Goal: Task Accomplishment & Management: Complete application form

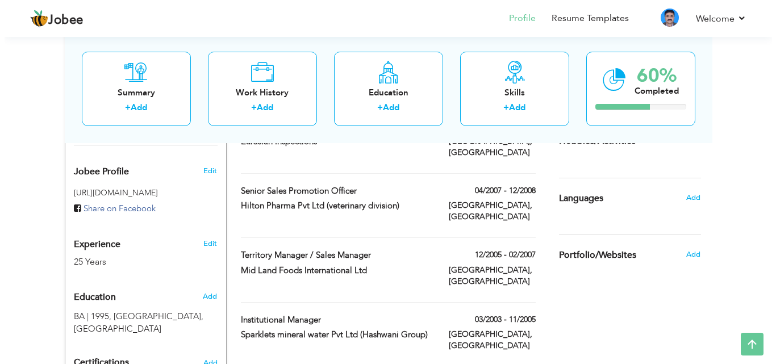
scroll to position [331, 0]
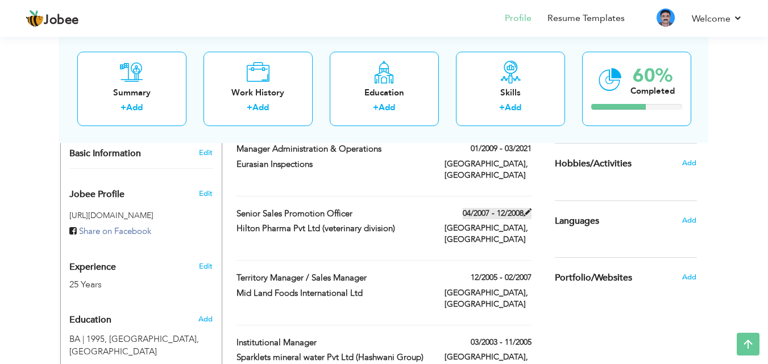
click at [498, 208] on label "04/2007 - 12/2008" at bounding box center [497, 213] width 69 height 11
type input "Senior Sales Promotion Officer"
type input "Hilton Pharma Pvt Ltd (veterinary division)"
type input "04/2007"
type input "12/2008"
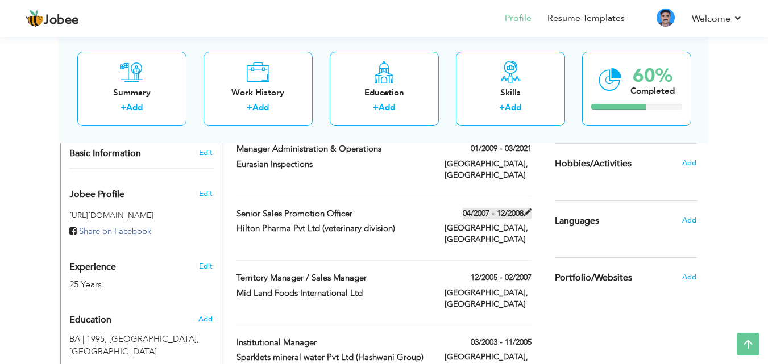
type input "[GEOGRAPHIC_DATA]"
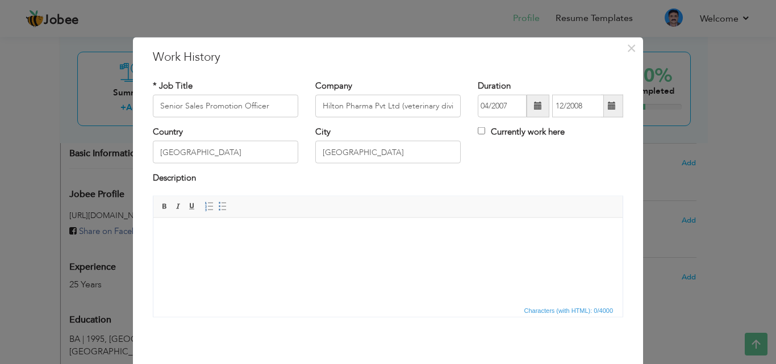
click at [608, 110] on span at bounding box center [612, 106] width 8 height 8
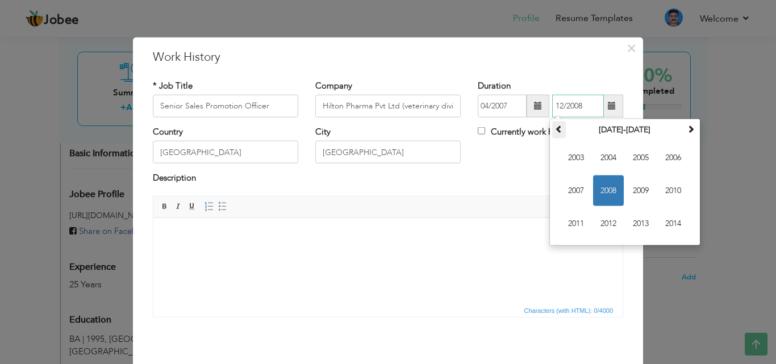
click at [559, 132] on th at bounding box center [559, 130] width 14 height 17
click at [687, 134] on th at bounding box center [691, 130] width 14 height 17
click at [663, 189] on span "2010" at bounding box center [673, 191] width 31 height 31
click at [635, 224] on span "Nov" at bounding box center [641, 224] width 31 height 31
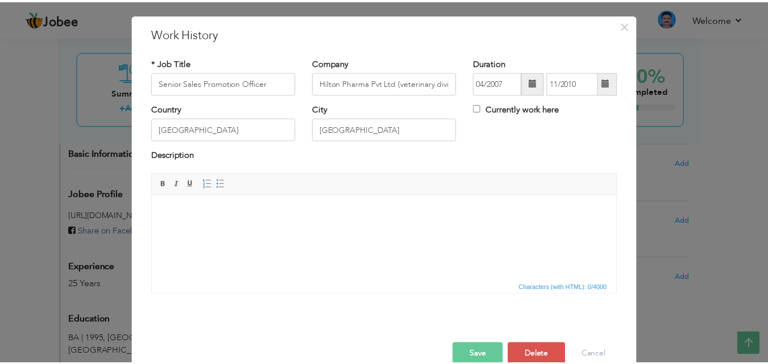
scroll to position [45, 0]
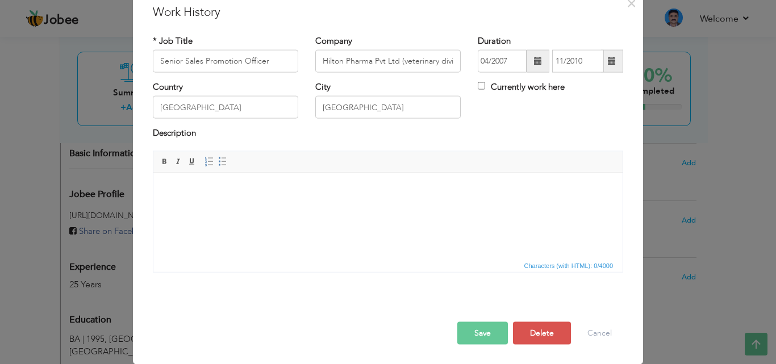
click at [476, 336] on button "Save" at bounding box center [482, 333] width 51 height 23
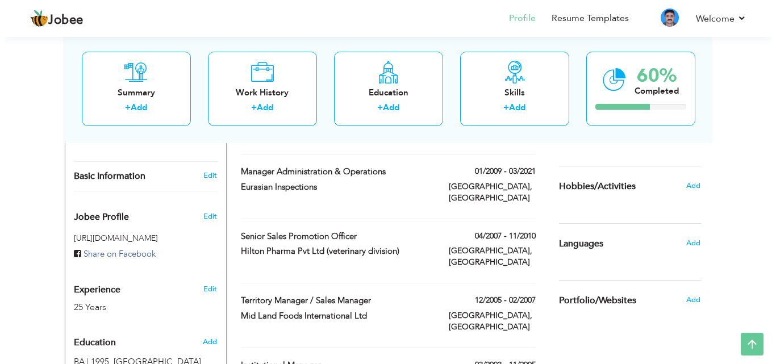
scroll to position [286, 0]
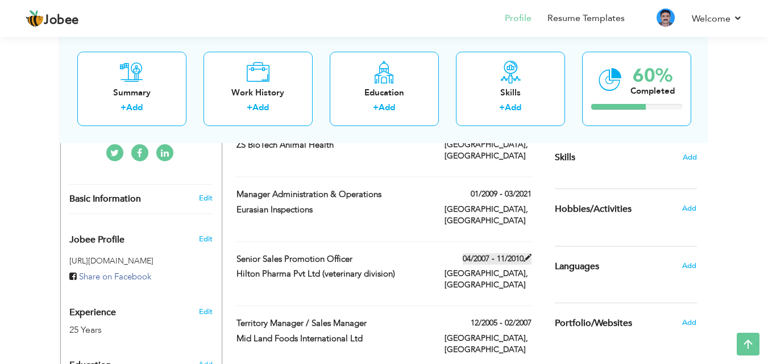
click at [522, 253] on label "04/2007 - 11/2010" at bounding box center [497, 258] width 69 height 11
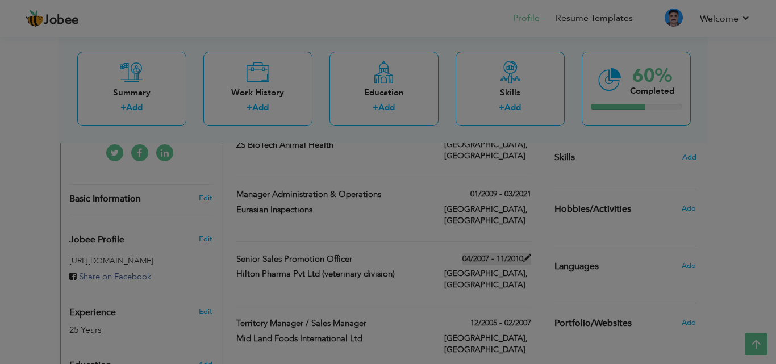
scroll to position [0, 0]
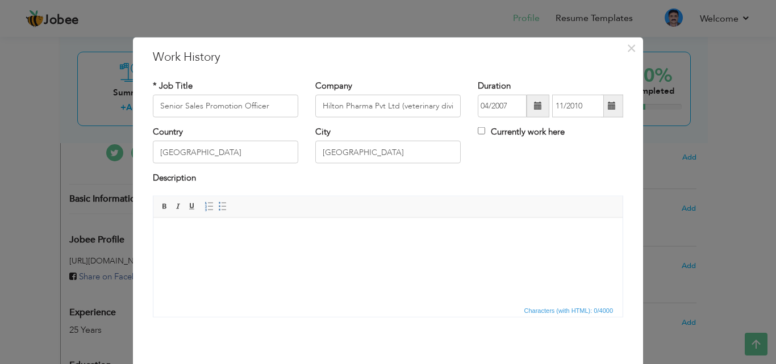
click at [610, 106] on span at bounding box center [612, 106] width 8 height 8
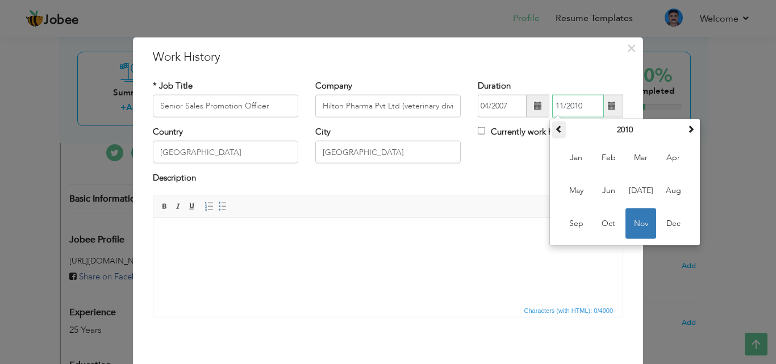
click at [555, 127] on span at bounding box center [559, 129] width 8 height 8
click at [687, 130] on span at bounding box center [691, 129] width 8 height 8
click at [636, 232] on span "Nov" at bounding box center [641, 224] width 31 height 31
click at [571, 106] on input "11/2010" at bounding box center [578, 106] width 52 height 23
click at [556, 105] on input "11/2010" at bounding box center [578, 106] width 52 height 23
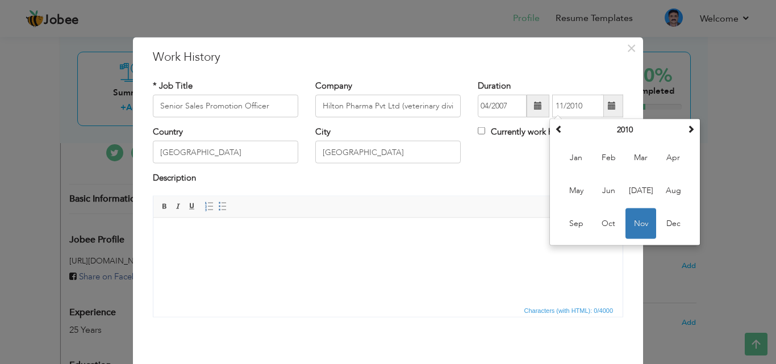
click at [610, 106] on span at bounding box center [612, 106] width 8 height 8
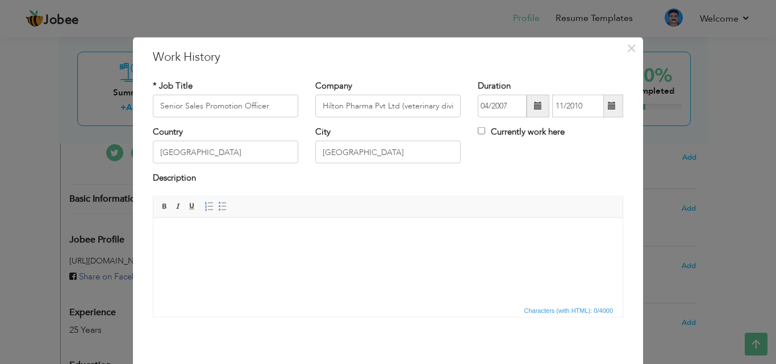
click at [610, 106] on span at bounding box center [612, 106] width 8 height 8
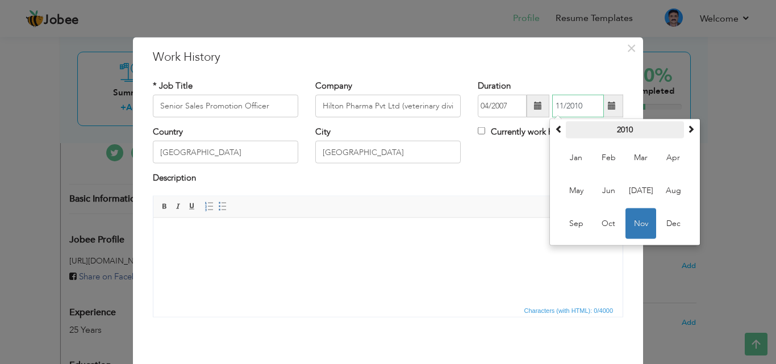
click at [618, 127] on th "2010" at bounding box center [625, 130] width 118 height 17
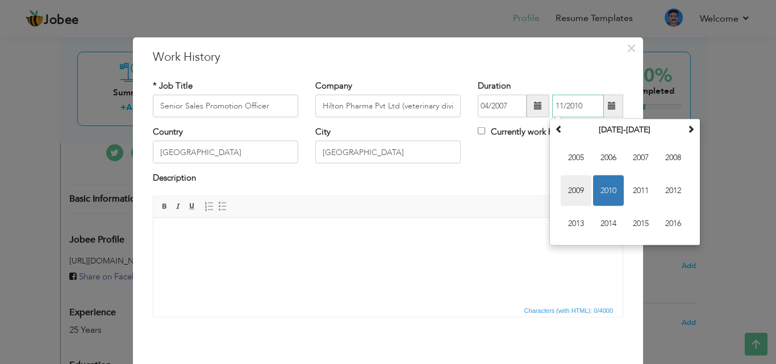
click at [576, 192] on span "2009" at bounding box center [576, 191] width 31 height 31
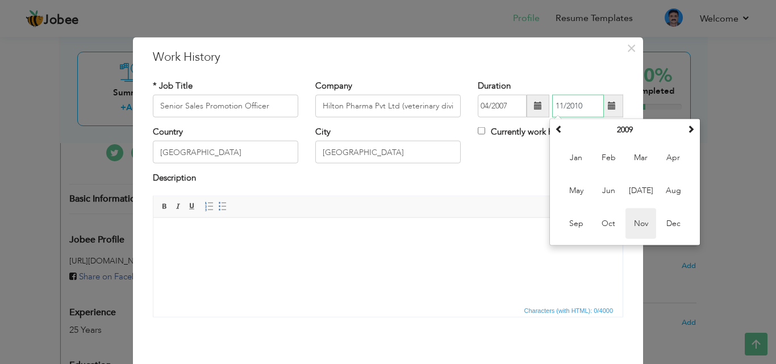
click at [634, 223] on span "Nov" at bounding box center [641, 224] width 31 height 31
type input "11/2009"
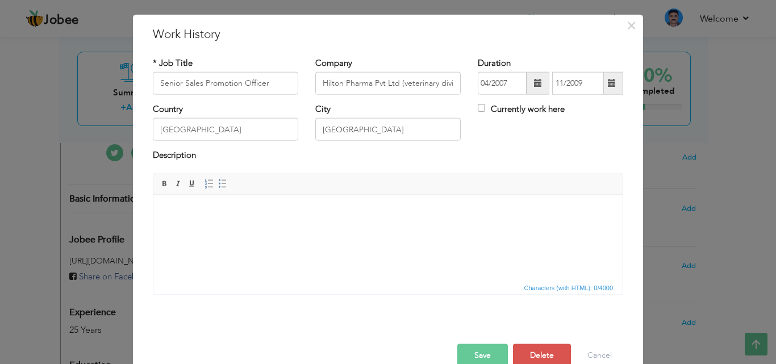
scroll to position [45, 0]
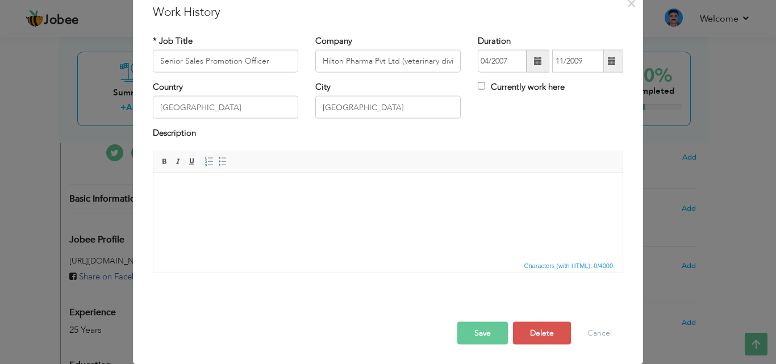
click at [474, 340] on button "Save" at bounding box center [482, 333] width 51 height 23
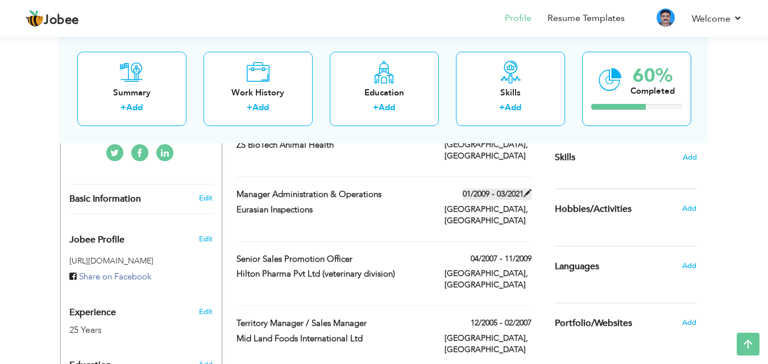
click at [478, 189] on label "01/2009 - 03/2021" at bounding box center [497, 194] width 69 height 11
type input "Manager Administration & Operations"
type input "Eurasian Inspections"
type input "01/2009"
type input "03/2021"
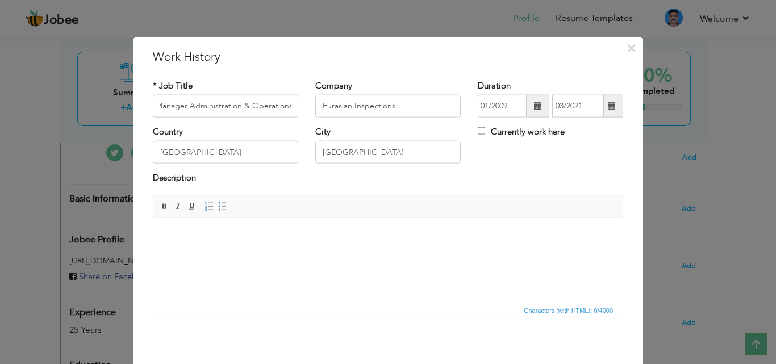
scroll to position [0, 0]
click at [534, 107] on span at bounding box center [538, 106] width 8 height 8
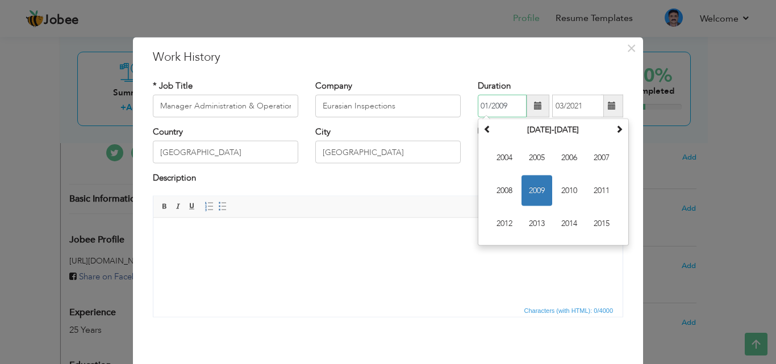
click at [536, 195] on span "2009" at bounding box center [537, 191] width 31 height 31
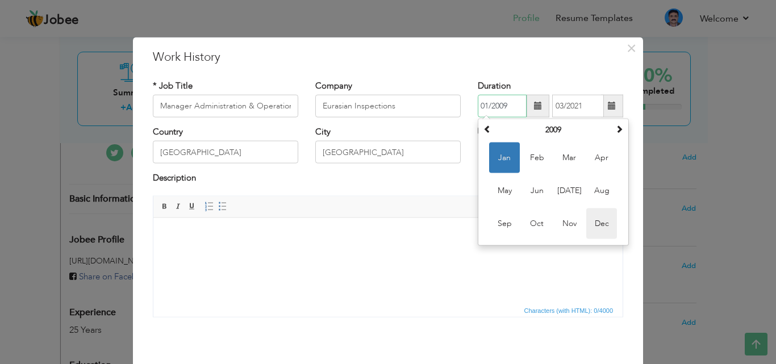
click at [598, 228] on span "Dec" at bounding box center [601, 224] width 31 height 31
type input "12/2009"
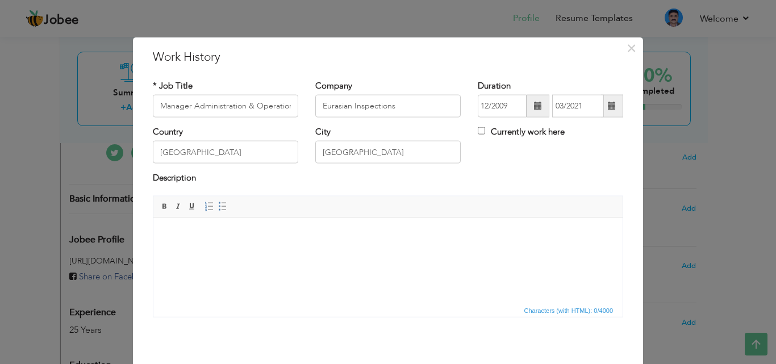
click at [609, 109] on span at bounding box center [612, 106] width 8 height 8
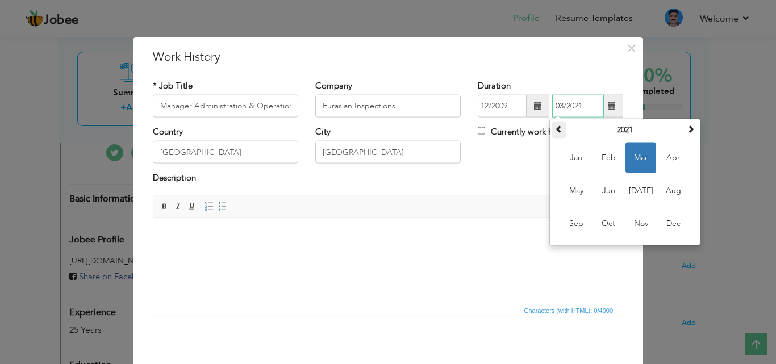
click at [555, 128] on span at bounding box center [559, 129] width 8 height 8
click at [636, 157] on span "Mar" at bounding box center [641, 158] width 31 height 31
type input "03/2020"
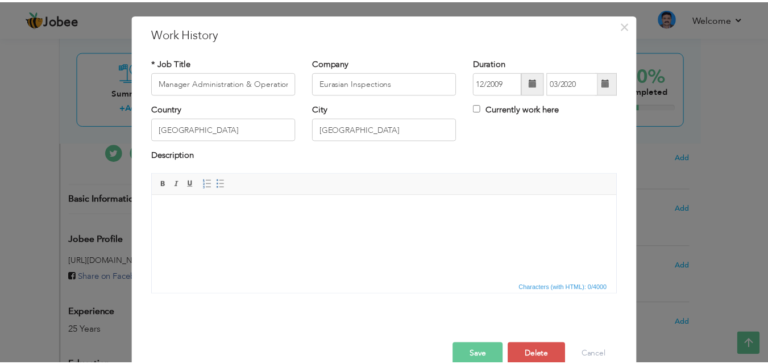
scroll to position [45, 0]
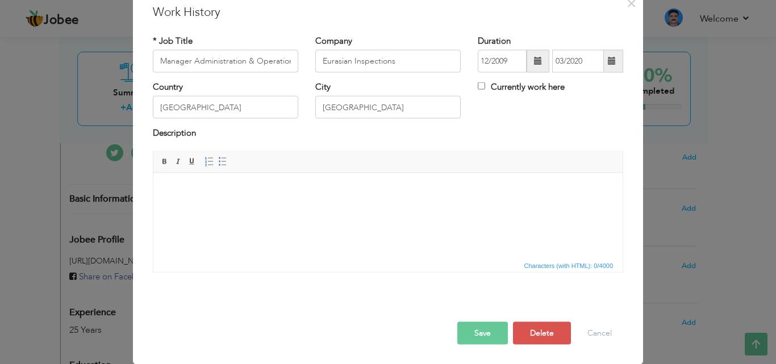
click at [477, 337] on button "Save" at bounding box center [482, 333] width 51 height 23
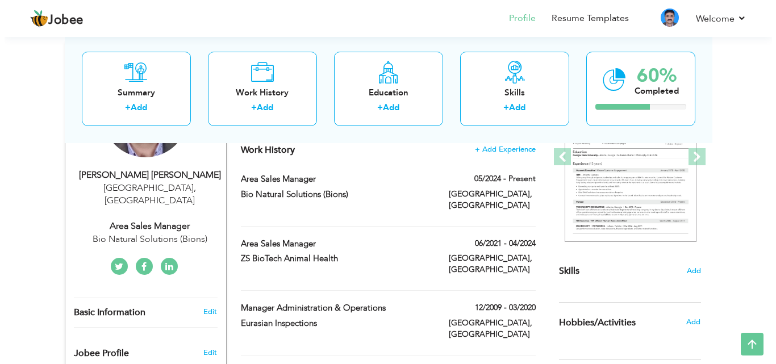
scroll to position [149, 0]
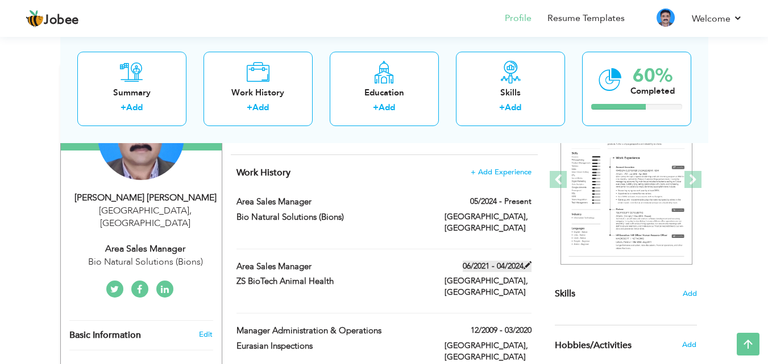
click at [480, 261] on label "06/2021 - 04/2024" at bounding box center [497, 266] width 69 height 11
type input "Area Sales Manager"
type input "ZS BioTech Animal Health"
type input "06/2021"
type input "04/2024"
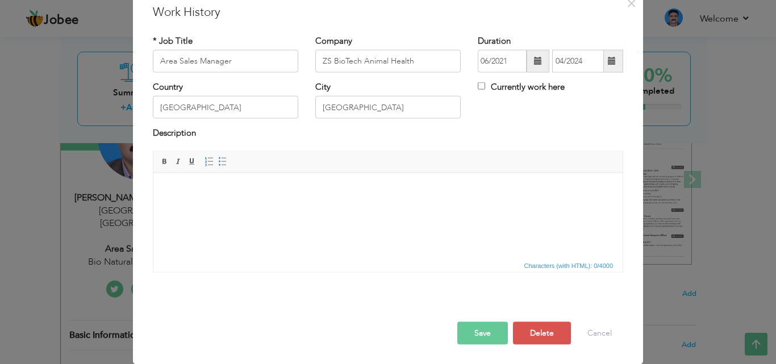
scroll to position [0, 0]
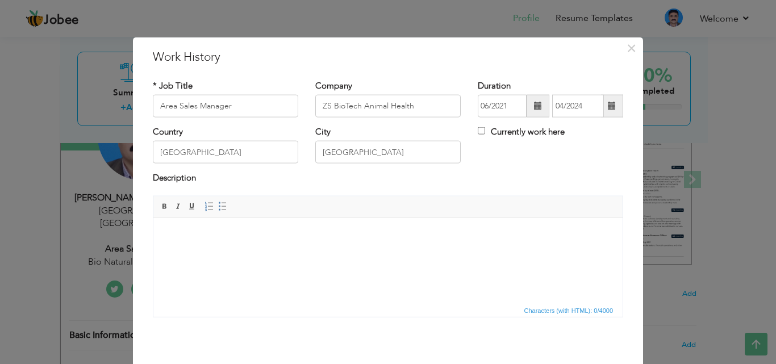
click at [534, 106] on span at bounding box center [538, 106] width 8 height 8
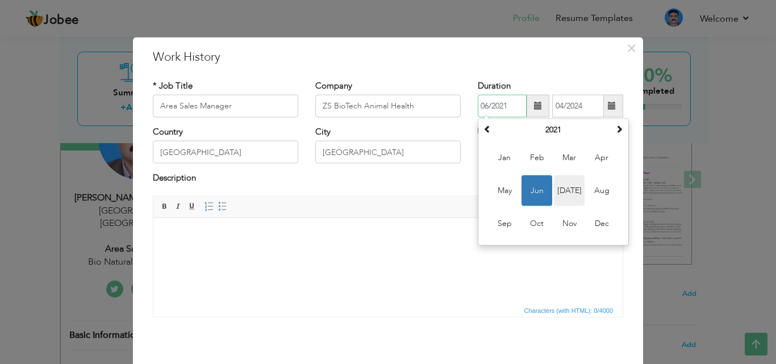
click at [566, 195] on span "Jul" at bounding box center [569, 191] width 31 height 31
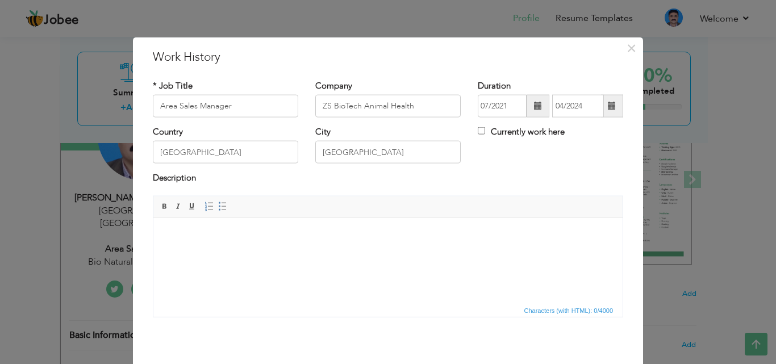
click at [536, 106] on span at bounding box center [538, 106] width 8 height 8
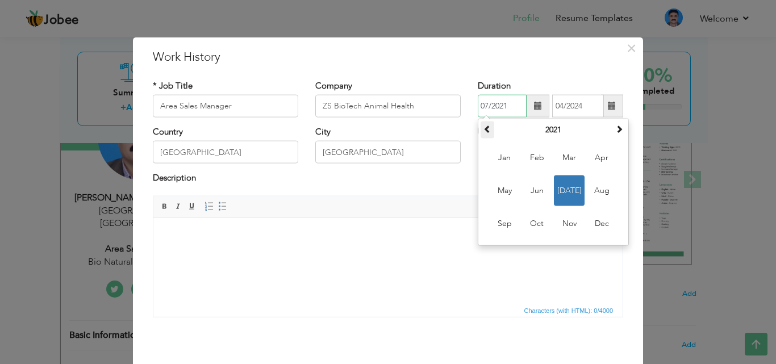
click at [484, 129] on span at bounding box center [488, 129] width 8 height 8
click at [562, 193] on span "Jul" at bounding box center [569, 191] width 31 height 31
type input "07/2020"
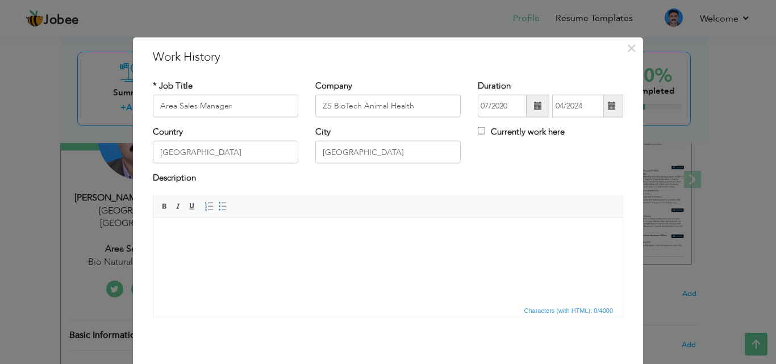
click at [606, 111] on span at bounding box center [612, 106] width 22 height 23
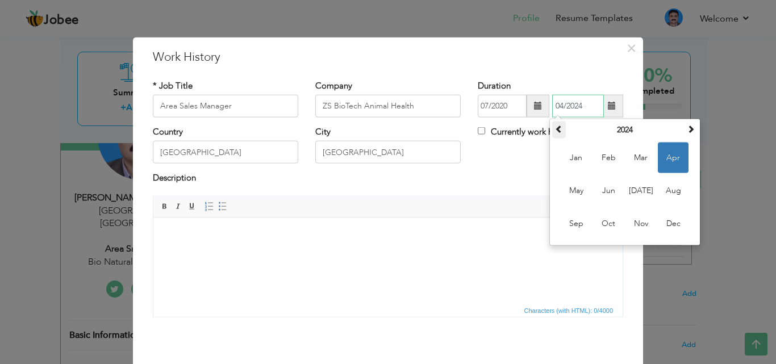
click at [556, 130] on span at bounding box center [559, 129] width 8 height 8
click at [673, 160] on span "Apr" at bounding box center [673, 158] width 31 height 31
type input "04/2023"
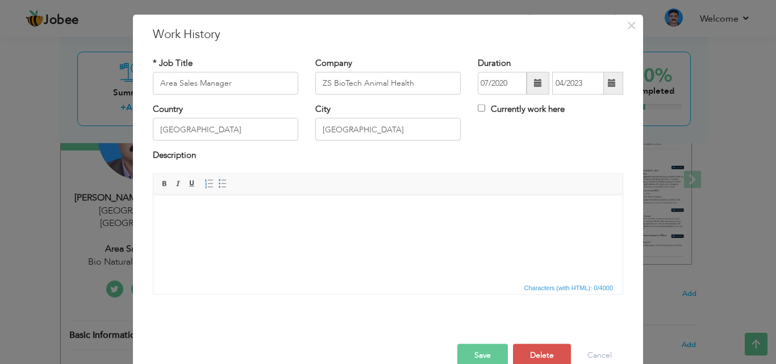
scroll to position [45, 0]
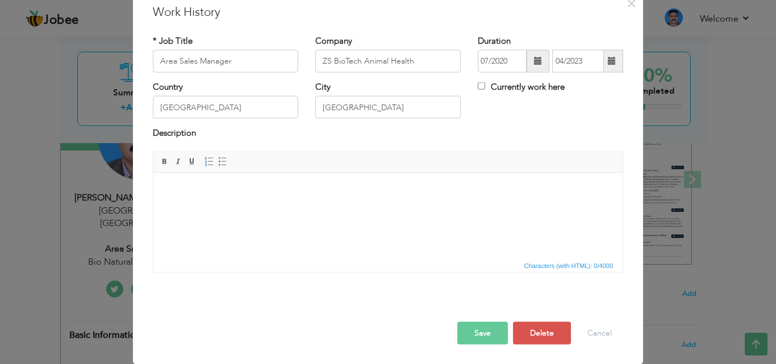
click at [490, 335] on button "Save" at bounding box center [482, 333] width 51 height 23
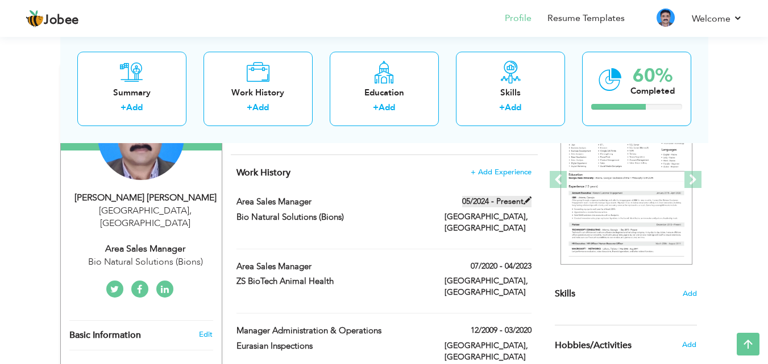
click at [474, 203] on label "05/2024 - Present" at bounding box center [496, 201] width 69 height 11
type input "Bio Natural Solutions (Bions)"
type input "05/2024"
checkbox input "true"
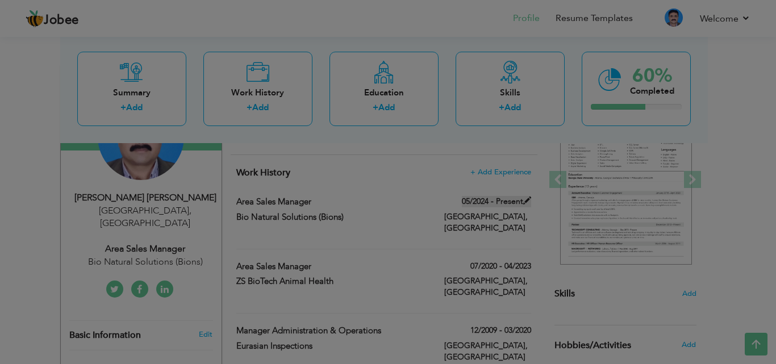
scroll to position [0, 0]
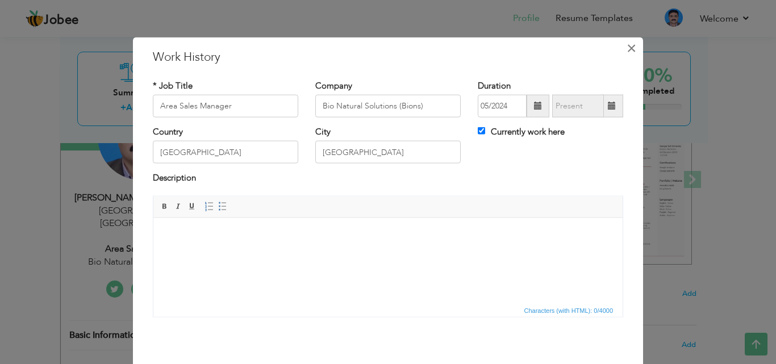
click at [627, 51] on span "×" at bounding box center [632, 48] width 10 height 20
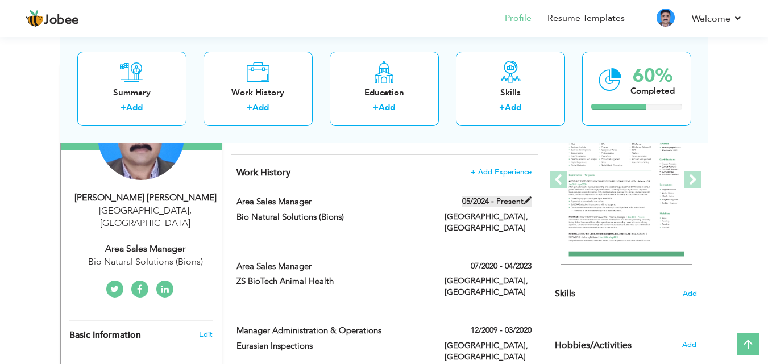
click at [489, 202] on label "05/2024 - Present" at bounding box center [496, 201] width 69 height 11
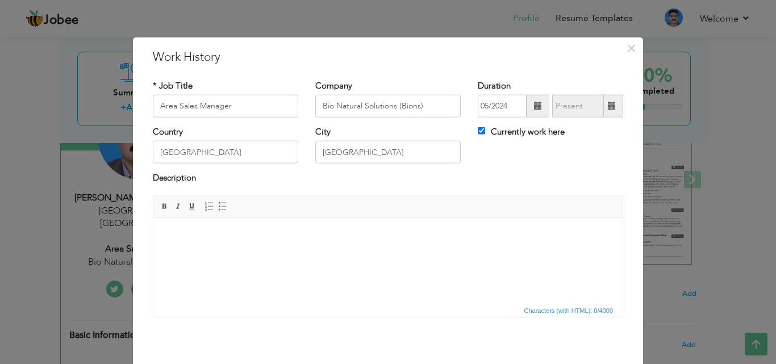
click at [534, 108] on span at bounding box center [538, 106] width 8 height 8
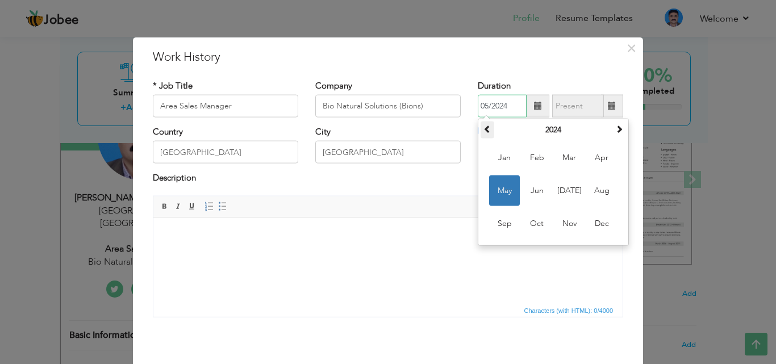
click at [484, 129] on span at bounding box center [488, 129] width 8 height 8
click at [502, 190] on span "May" at bounding box center [504, 191] width 31 height 31
type input "05/2023"
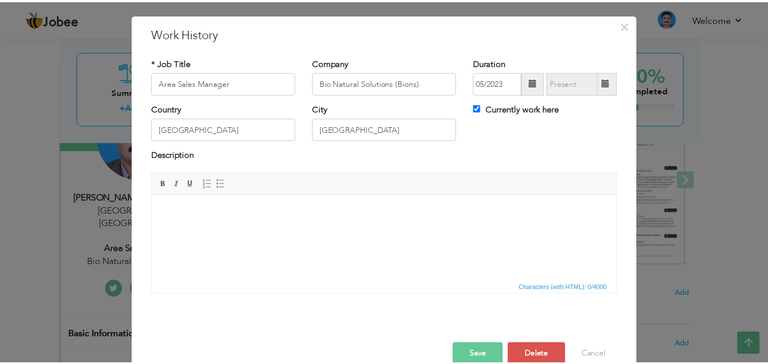
scroll to position [45, 0]
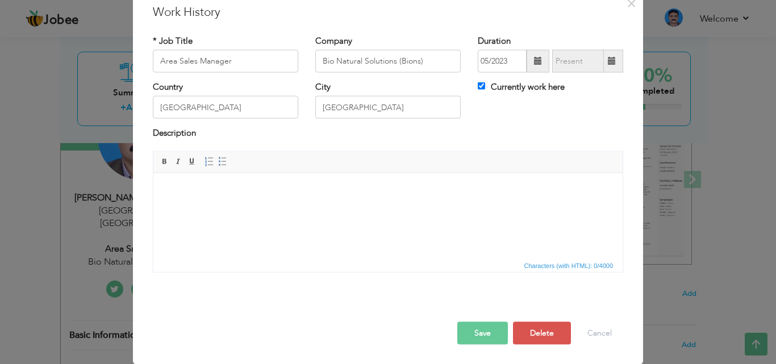
click at [479, 332] on button "Save" at bounding box center [482, 333] width 51 height 23
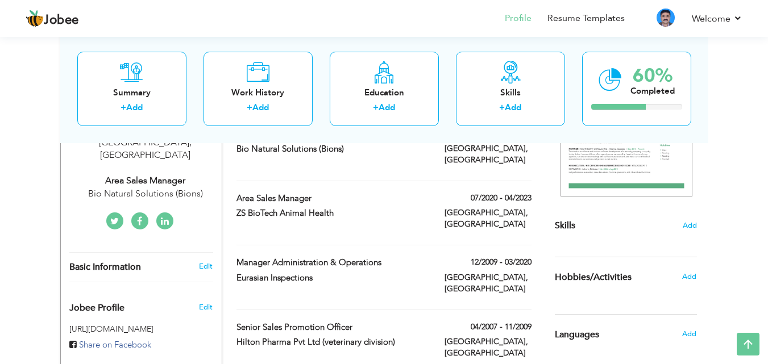
scroll to position [195, 0]
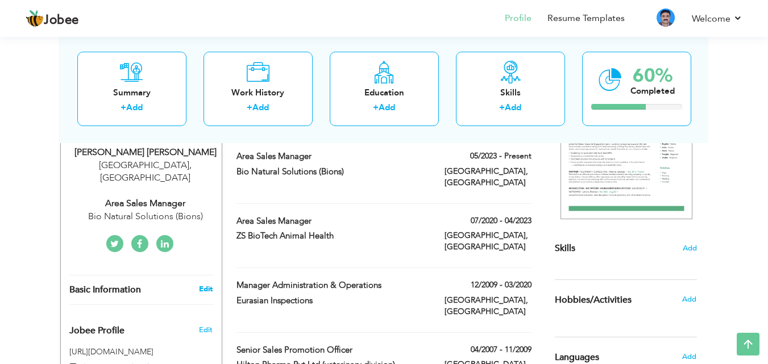
click at [204, 284] on link "Edit" at bounding box center [206, 289] width 14 height 10
type input "[PERSON_NAME]"
type input "03004922664"
select select "number:166"
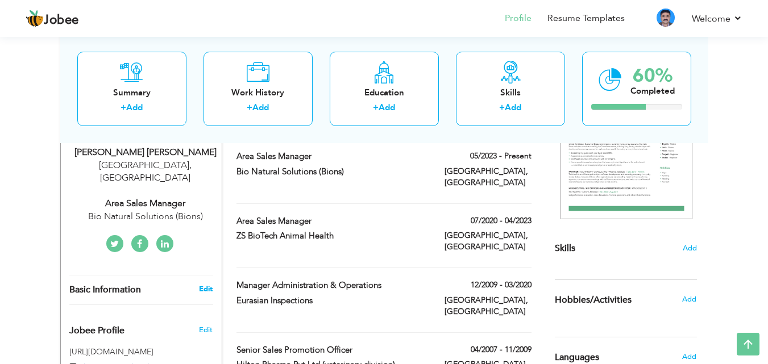
type input "[GEOGRAPHIC_DATA]"
select select "number:27"
type input "Bio Natural Solutions (Bions)"
type input "Area Sales Manager"
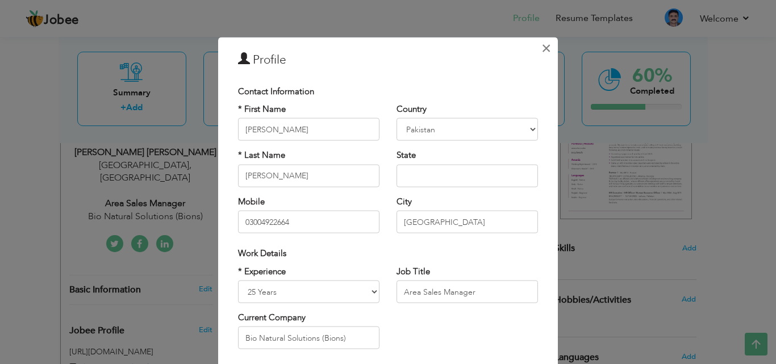
click at [542, 47] on span "×" at bounding box center [547, 48] width 10 height 20
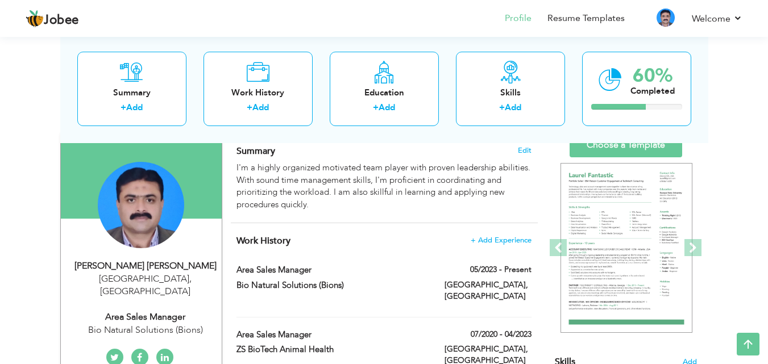
scroll to position [59, 0]
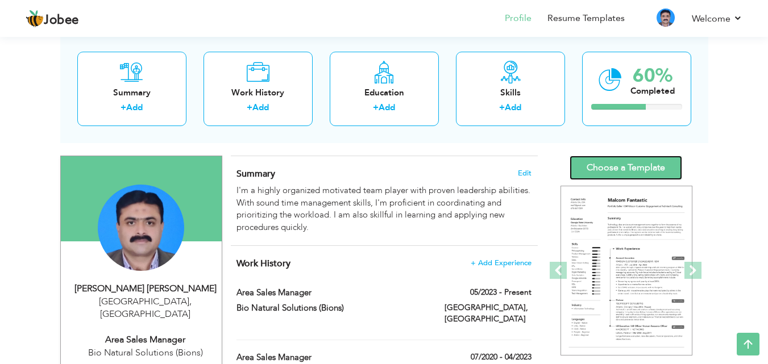
click at [620, 165] on link "Choose a Template" at bounding box center [625, 168] width 113 height 24
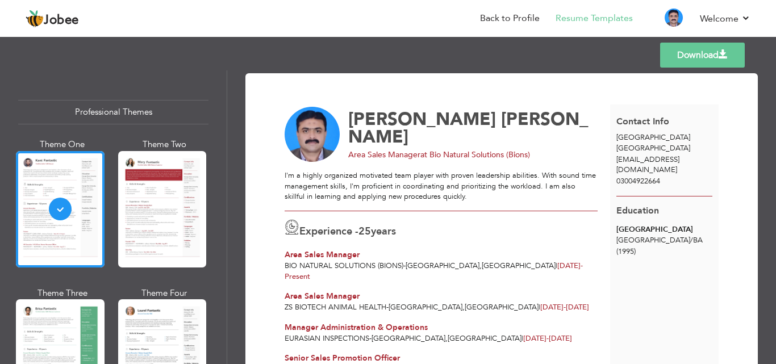
scroll to position [189, 0]
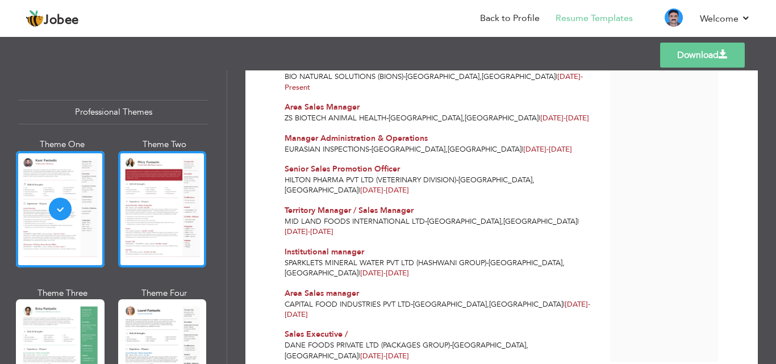
click at [160, 204] on div at bounding box center [162, 209] width 89 height 116
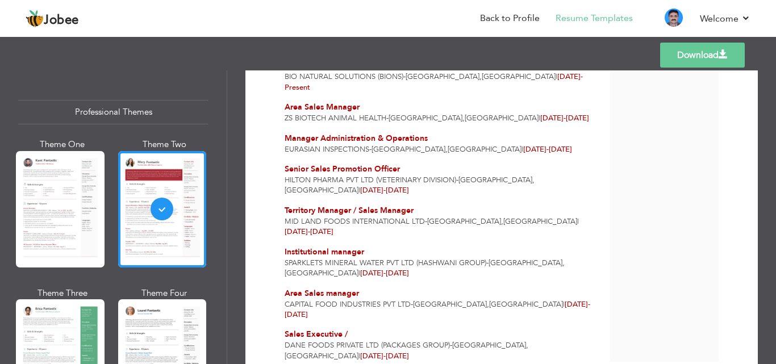
scroll to position [257, 0]
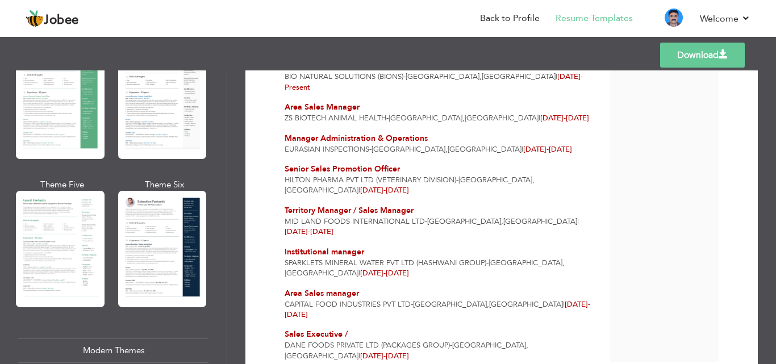
click at [227, 94] on div "Professional Themes Theme One Theme Two Theme Three Theme Four Theme Five" at bounding box center [113, 217] width 227 height 294
click at [78, 116] on div at bounding box center [60, 101] width 89 height 116
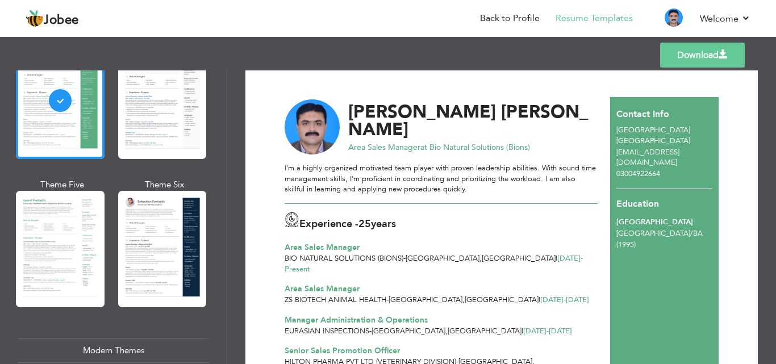
scroll to position [0, 0]
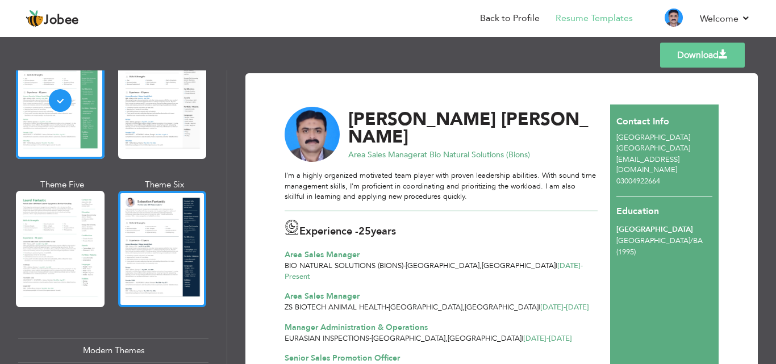
click at [160, 223] on div at bounding box center [162, 249] width 89 height 116
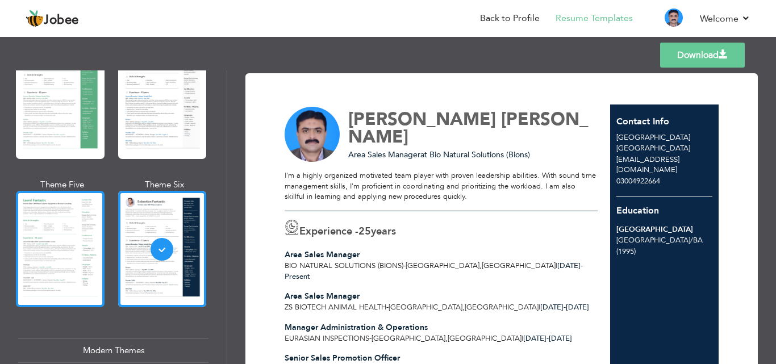
click at [71, 224] on div at bounding box center [60, 249] width 89 height 116
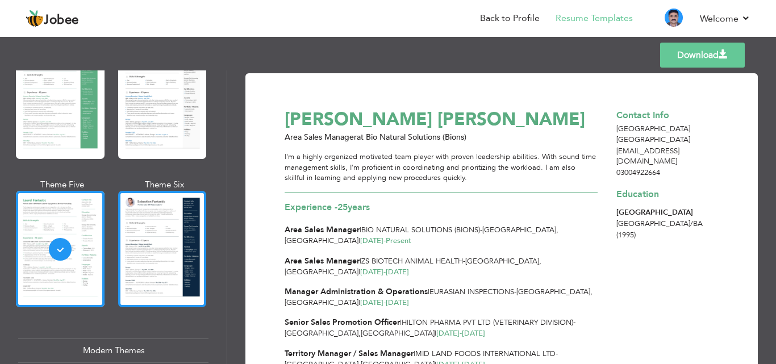
click at [148, 231] on div at bounding box center [162, 249] width 89 height 116
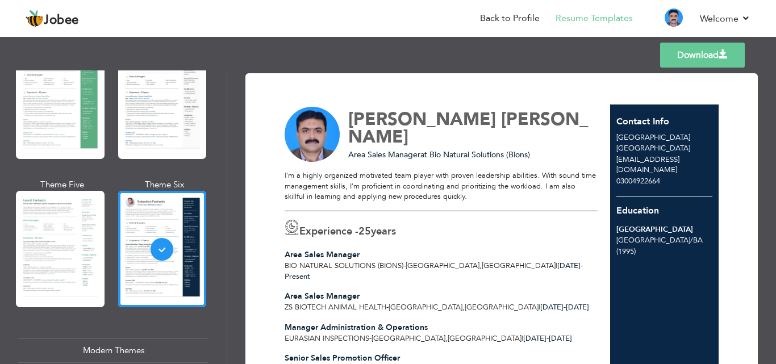
click at [408, 256] on div "Area Sales Manager" at bounding box center [441, 254] width 313 height 11
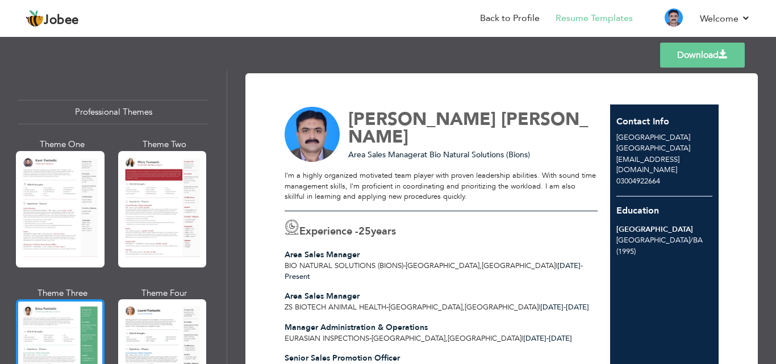
click at [49, 328] on div at bounding box center [60, 357] width 89 height 116
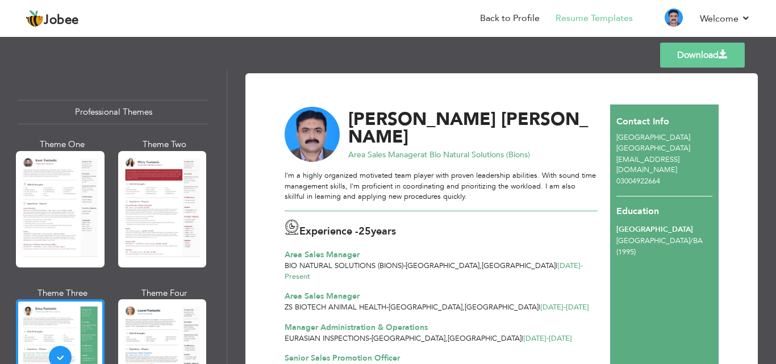
scroll to position [257, 0]
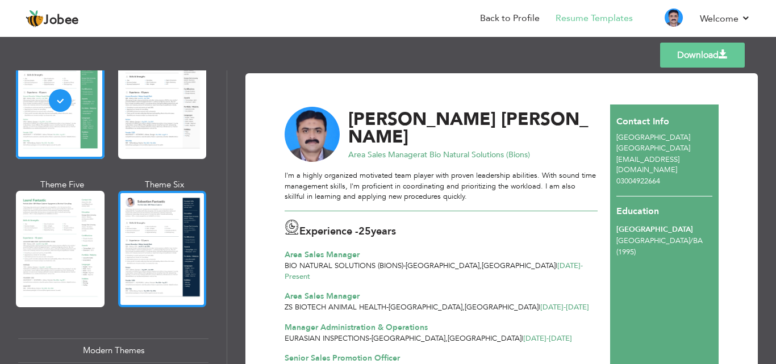
click at [150, 233] on div at bounding box center [162, 249] width 89 height 116
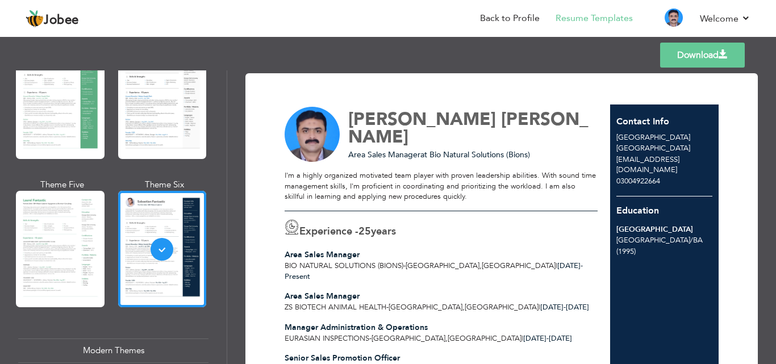
click at [692, 53] on link "Download" at bounding box center [702, 55] width 85 height 25
